Goal: Obtain resource: Obtain resource

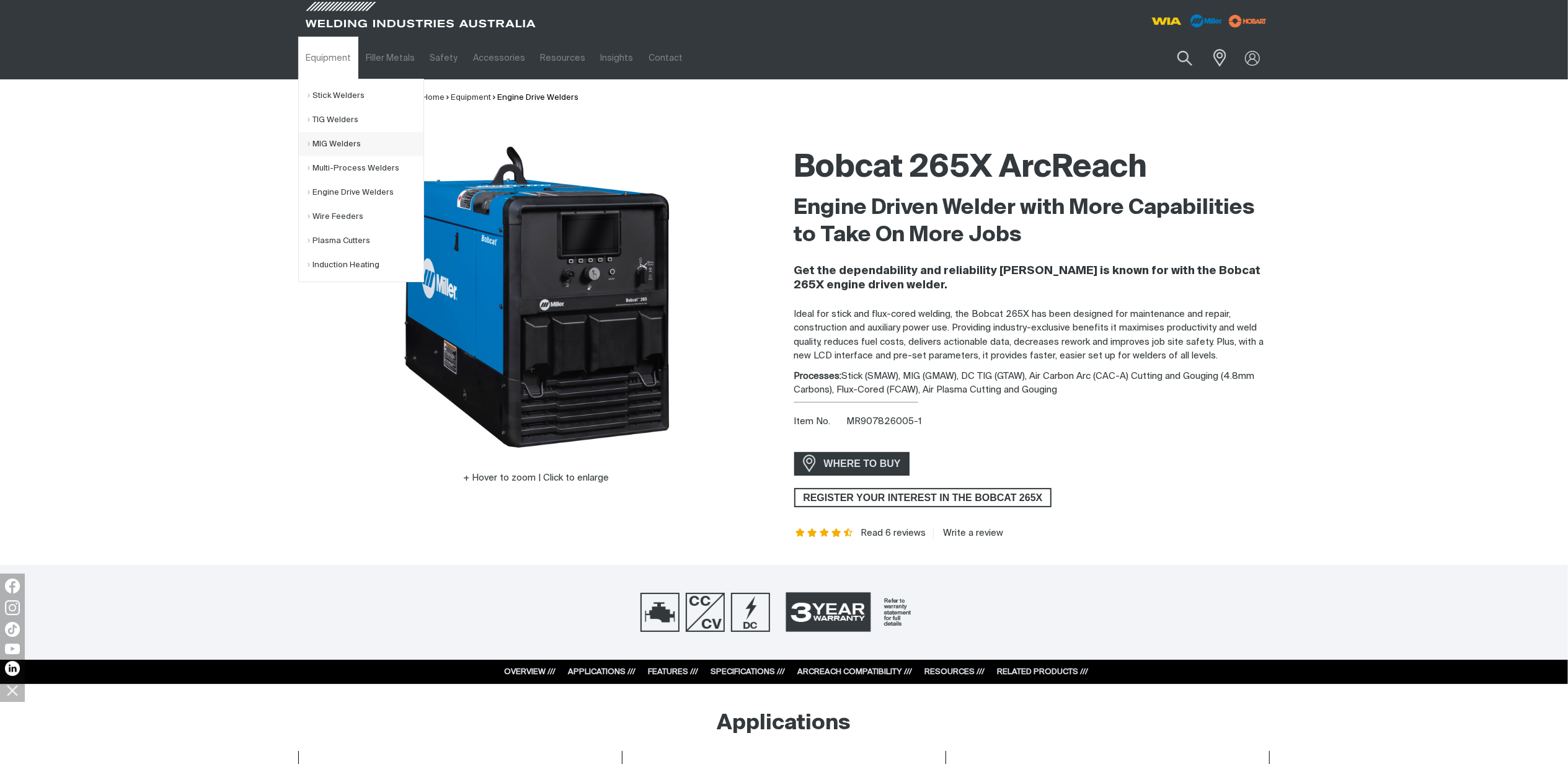
click at [341, 139] on link "MIG Welders" at bounding box center [366, 143] width 116 height 24
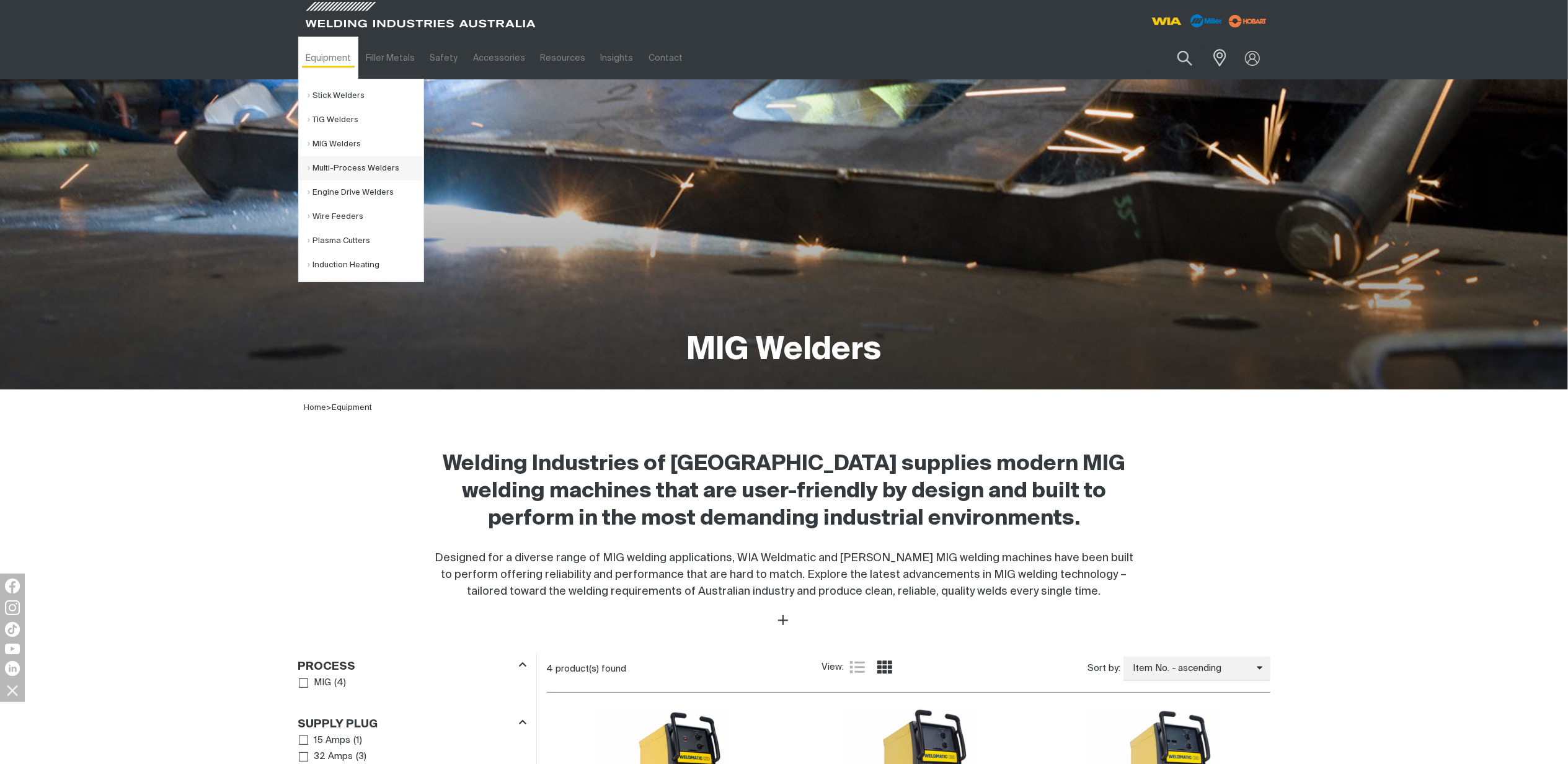
click at [336, 169] on link "Multi-Process Welders" at bounding box center [366, 167] width 116 height 24
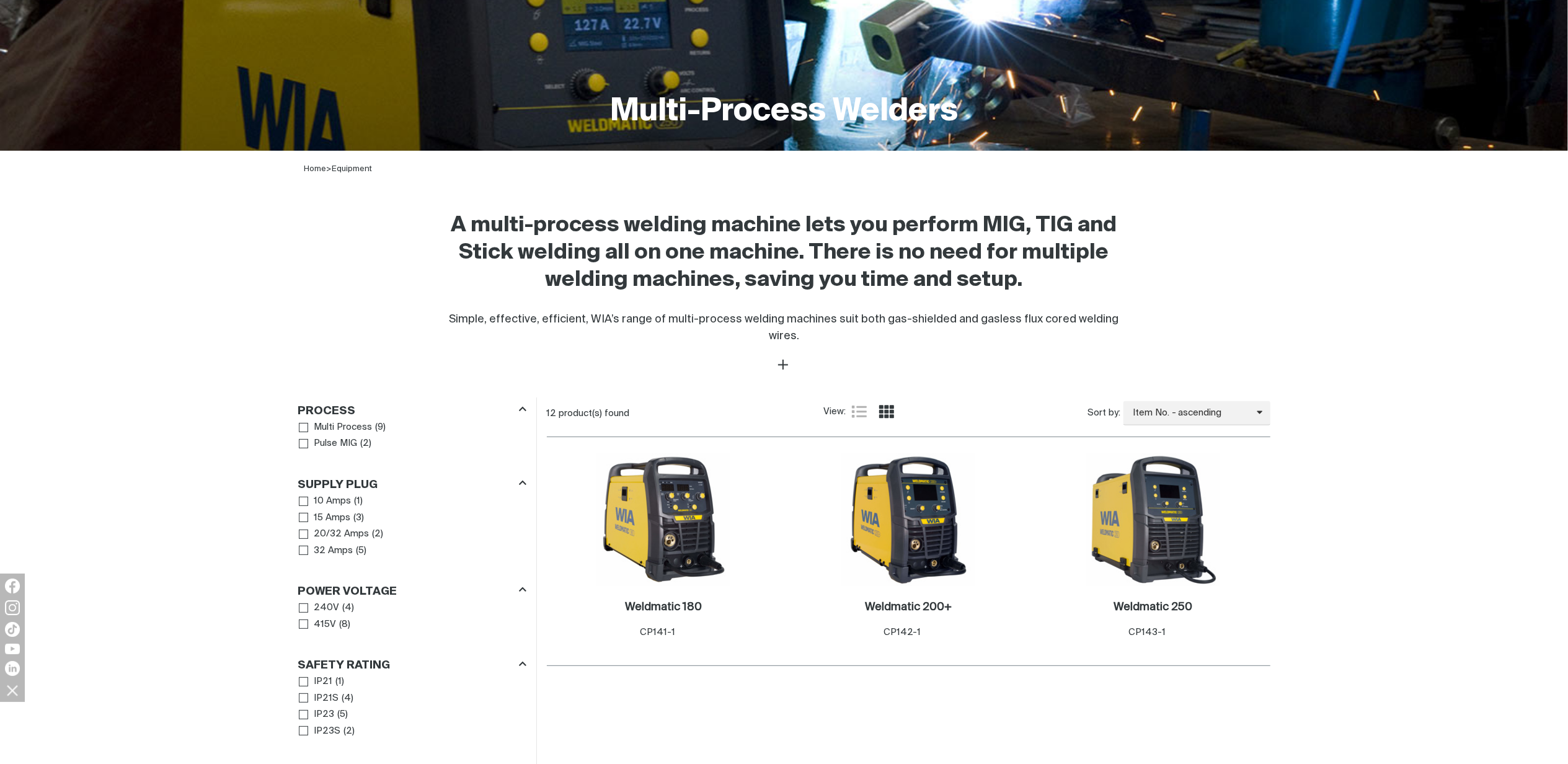
scroll to position [413, 0]
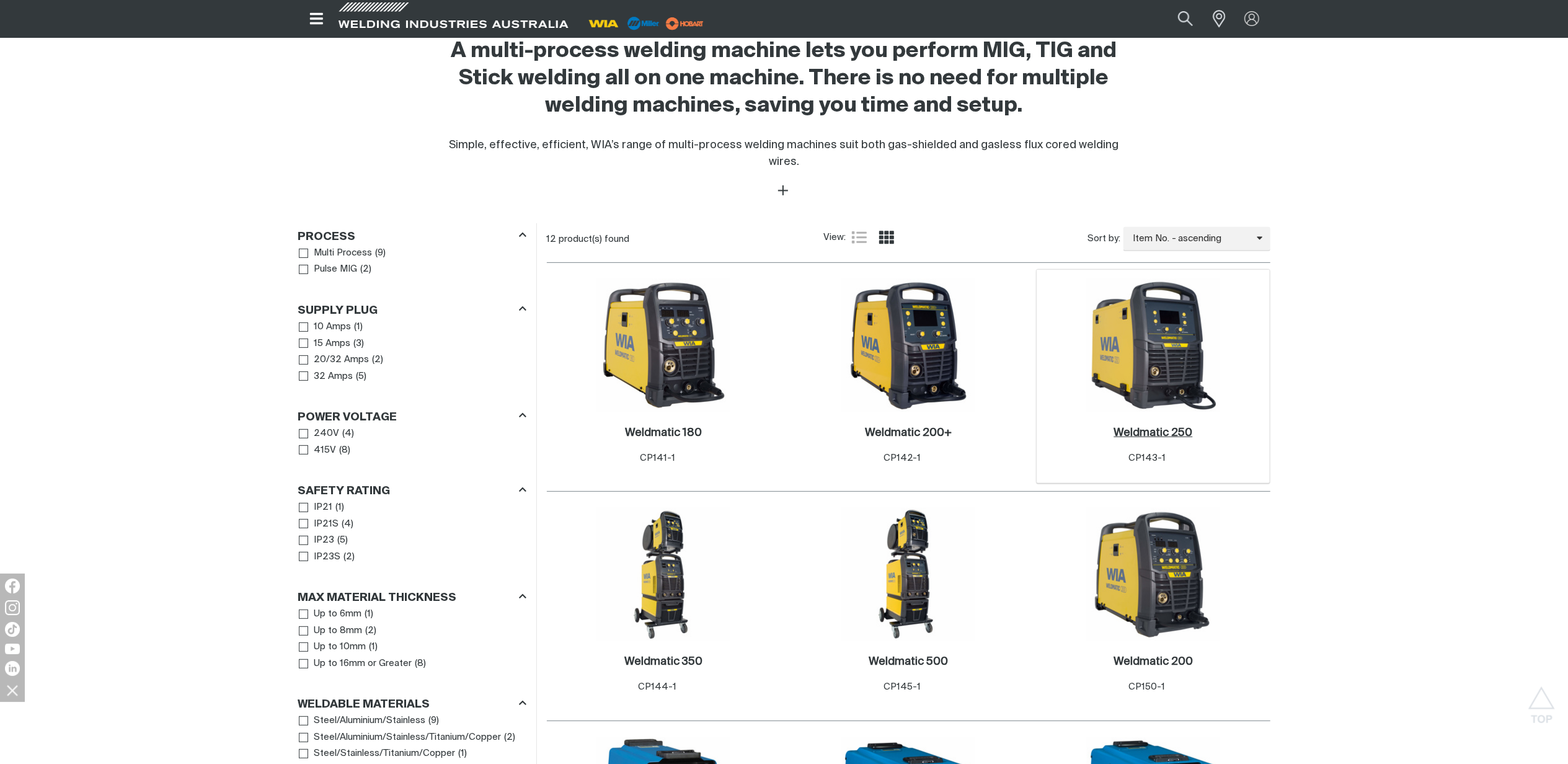
click at [1156, 427] on h2 "Weldmatic 250 ." at bounding box center [1153, 433] width 79 height 12
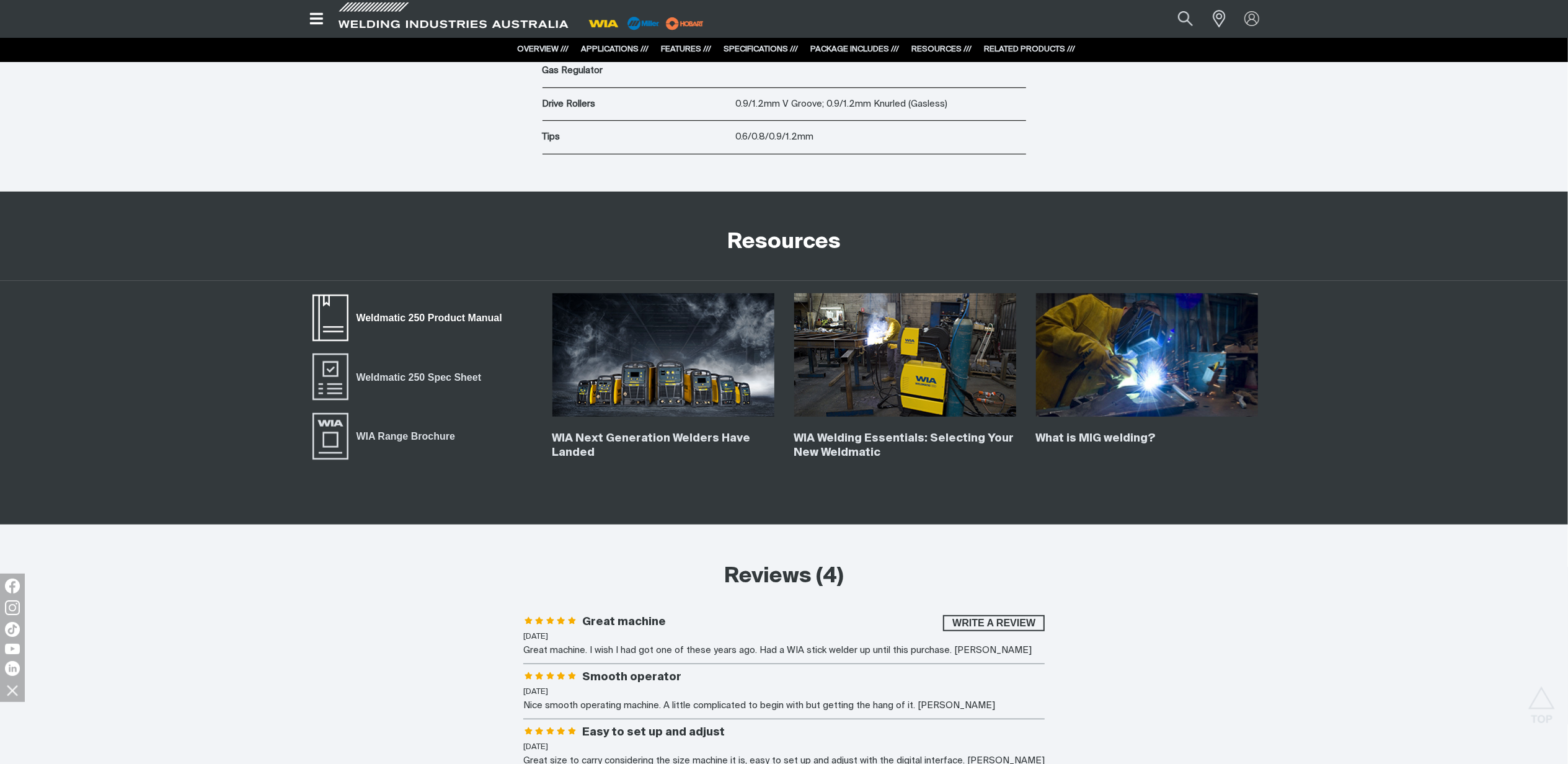
scroll to position [5372, 0]
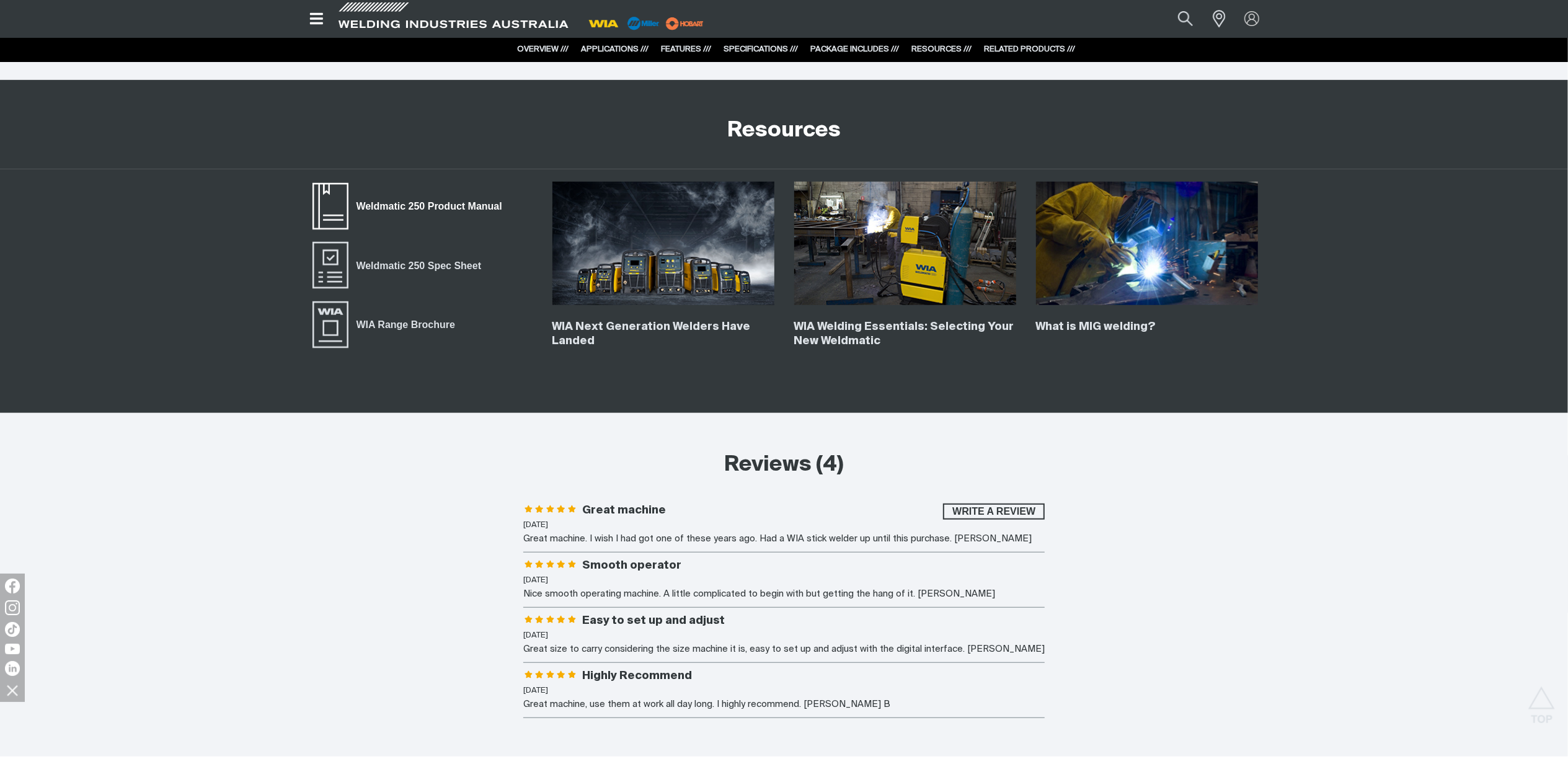
click at [425, 208] on span "Weldmatic 250 Product Manual" at bounding box center [429, 206] width 162 height 16
